Goal: Share content

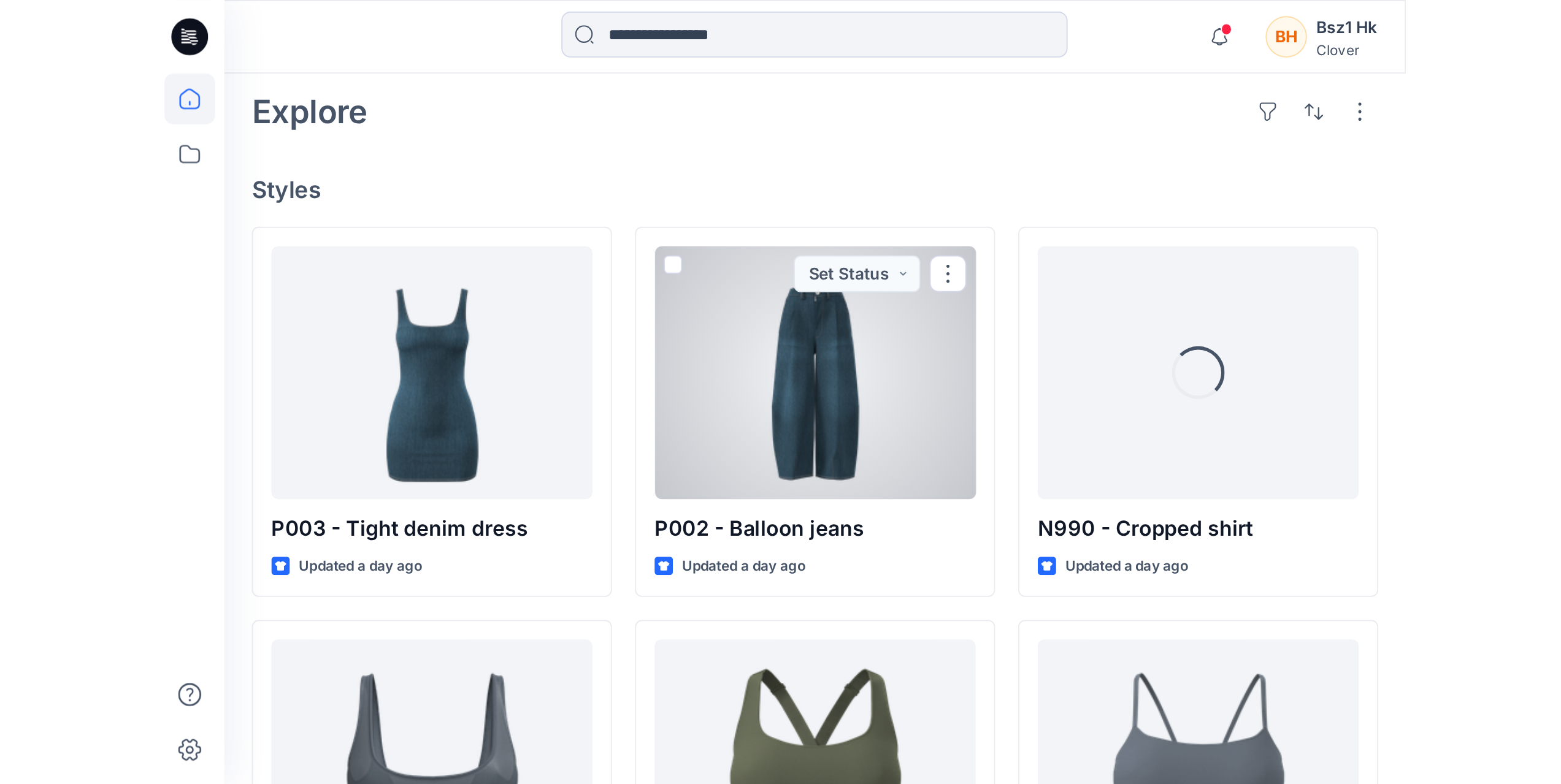
scroll to position [429, 0]
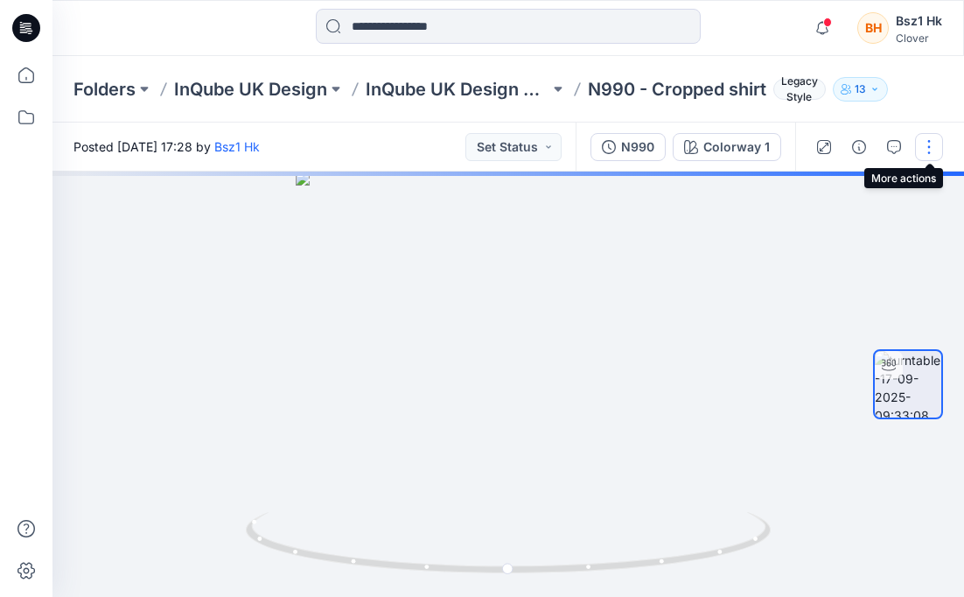
click at [925, 150] on button "button" at bounding box center [929, 147] width 28 height 28
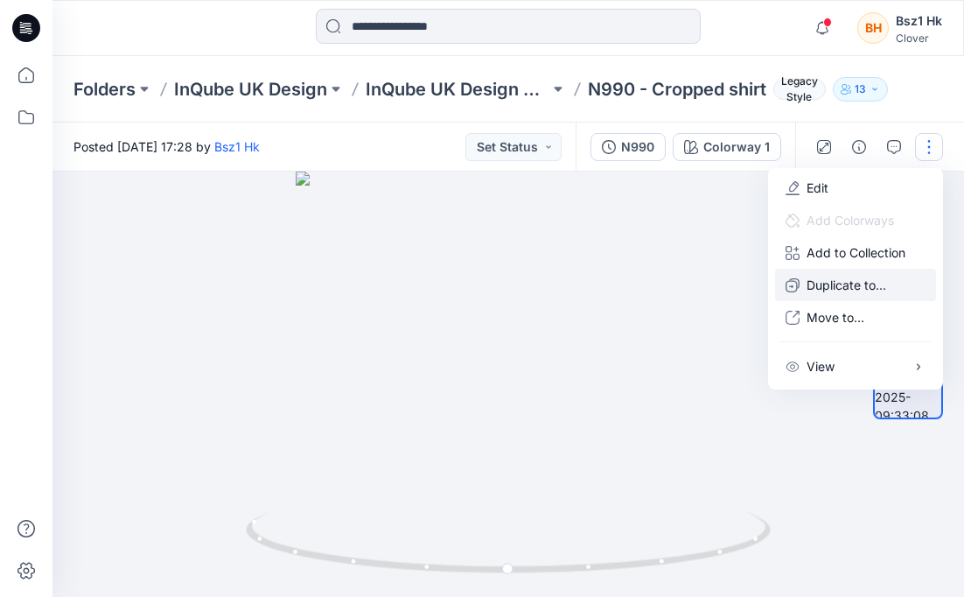
click at [864, 284] on p "Duplicate to..." at bounding box center [847, 285] width 80 height 18
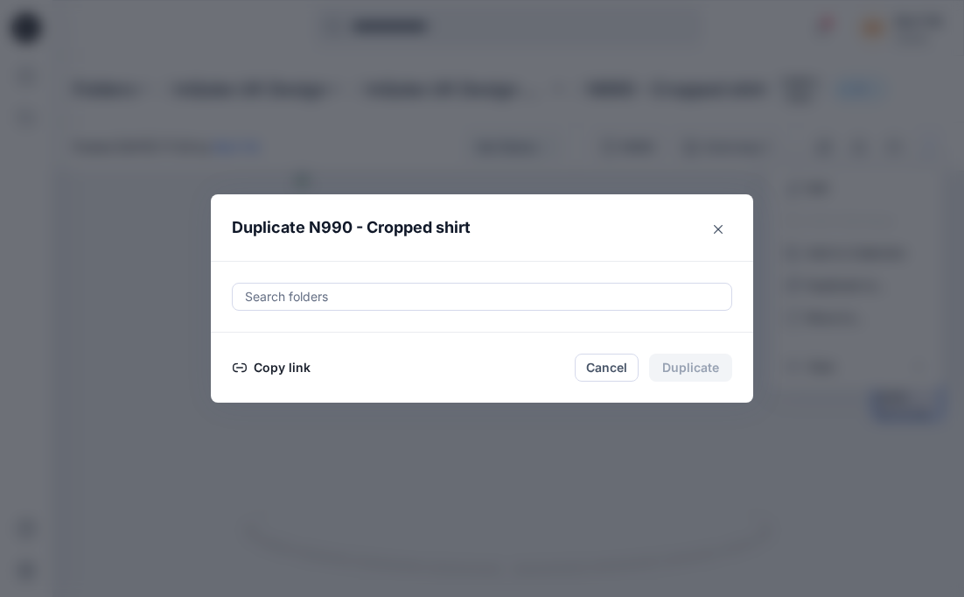
click at [265, 362] on button "Copy link" at bounding box center [272, 367] width 80 height 21
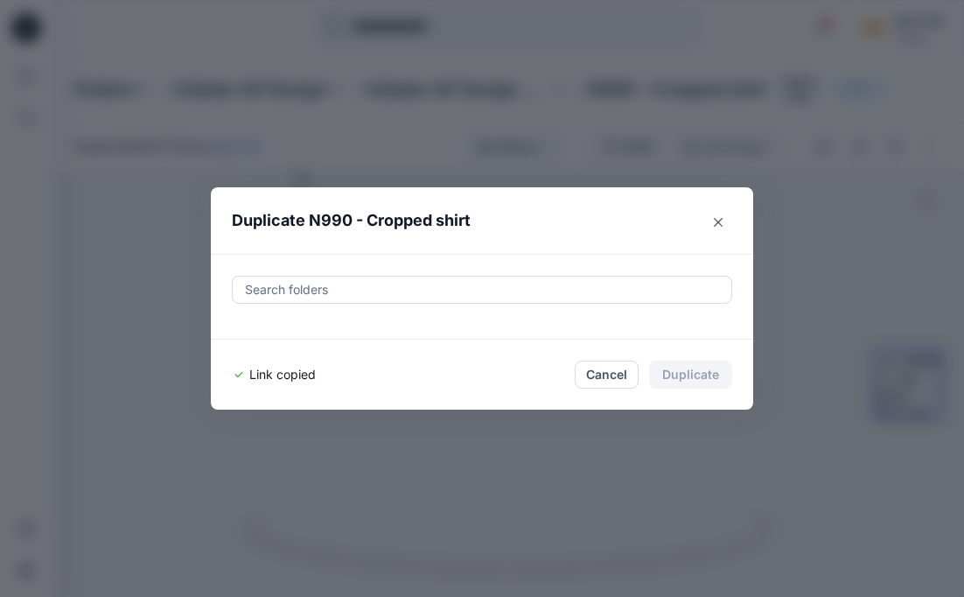
click at [608, 379] on button "Cancel" at bounding box center [607, 374] width 64 height 28
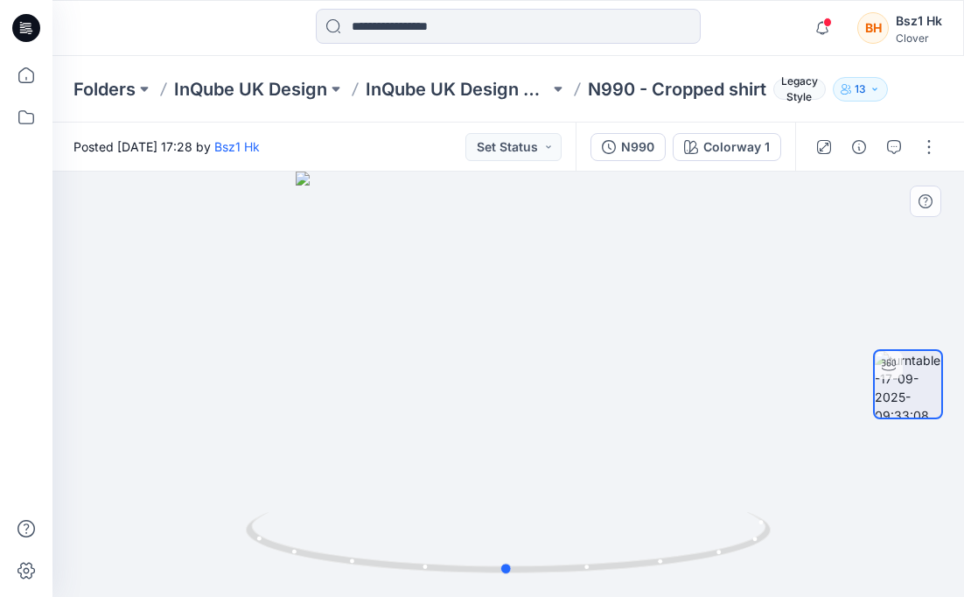
drag, startPoint x: 758, startPoint y: 556, endPoint x: 756, endPoint y: 594, distance: 38.5
click at [756, 594] on div at bounding box center [508, 383] width 912 height 425
click at [831, 23] on span at bounding box center [827, 22] width 9 height 10
